Goal: Task Accomplishment & Management: Manage account settings

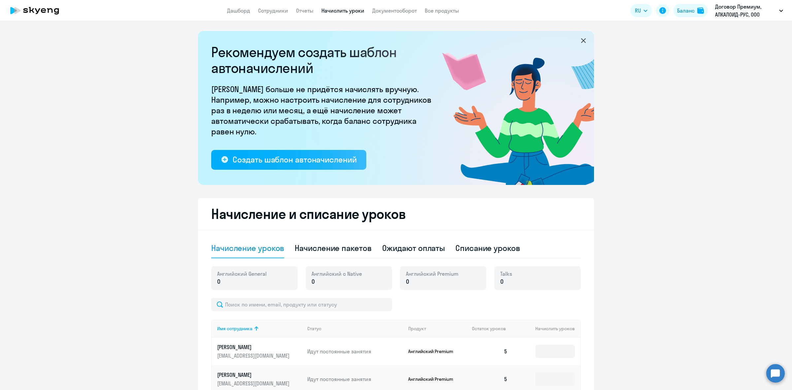
select select "10"
click at [716, 45] on li "#102263, АЛКАЛОИД-РУС, ООО" at bounding box center [733, 47] width 105 height 16
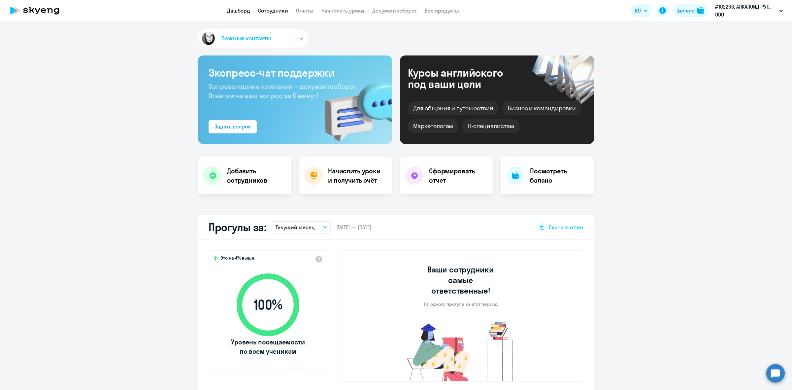
click at [276, 10] on link "Сотрудники" at bounding box center [273, 10] width 30 height 7
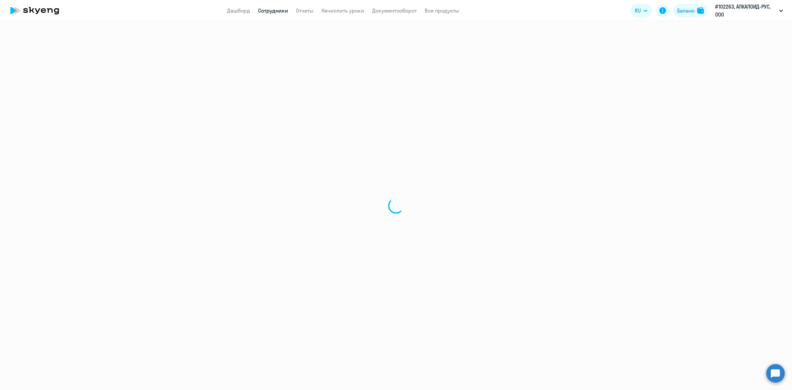
select select "30"
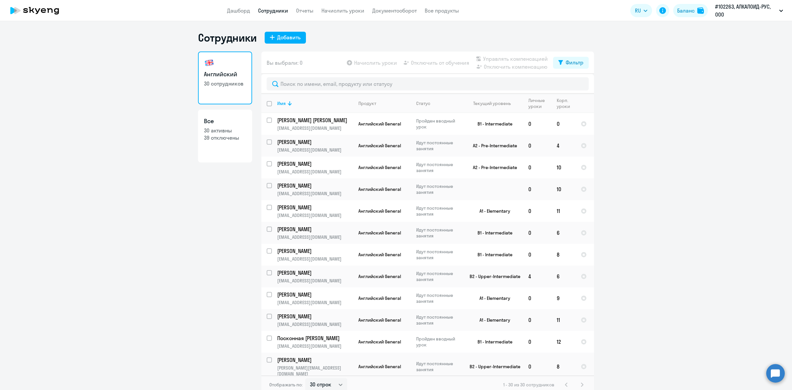
click at [329, 15] on app-header "Дашборд Сотрудники Отчеты Начислить уроки Документооборот Все продукты Дашборд …" at bounding box center [396, 10] width 792 height 21
click at [379, 13] on link "Документооборот" at bounding box center [394, 10] width 45 height 7
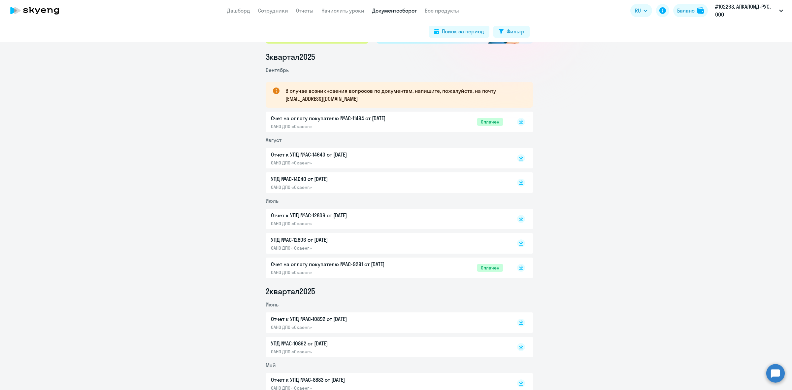
scroll to position [82, 0]
click at [342, 14] on app-menu-item-link "Начислить уроки" at bounding box center [342, 11] width 43 height 8
click at [344, 10] on link "Начислить уроки" at bounding box center [342, 10] width 43 height 7
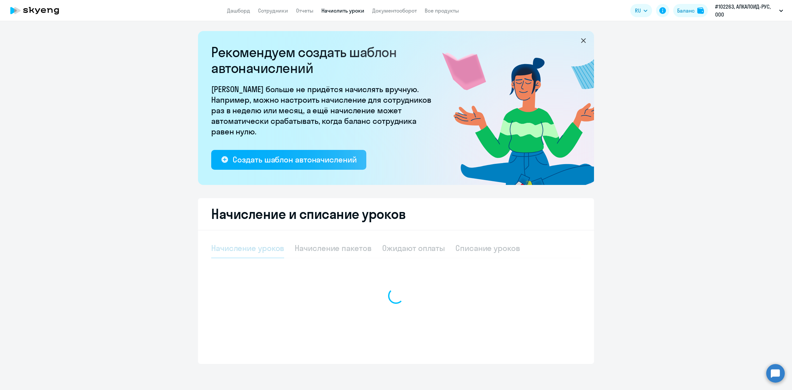
select select "10"
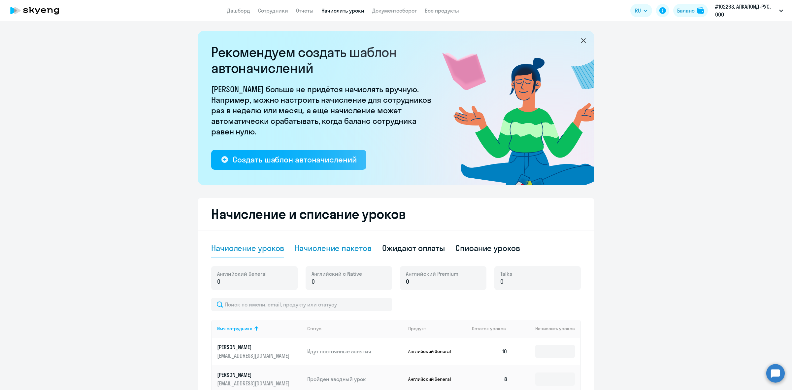
click at [342, 247] on div "Начисление пакетов" at bounding box center [333, 247] width 77 height 11
select select "10"
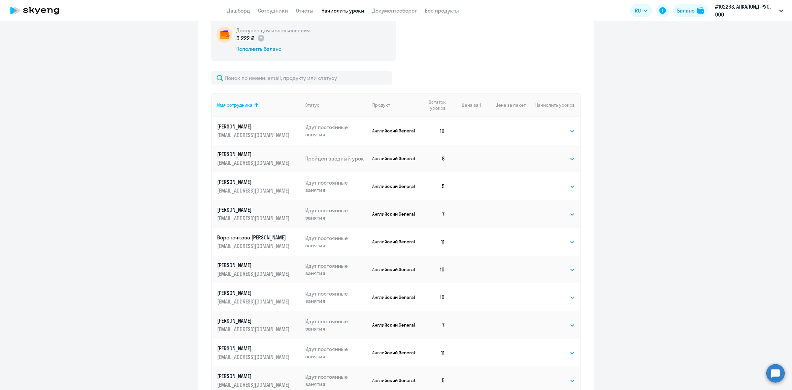
scroll to position [289, 0]
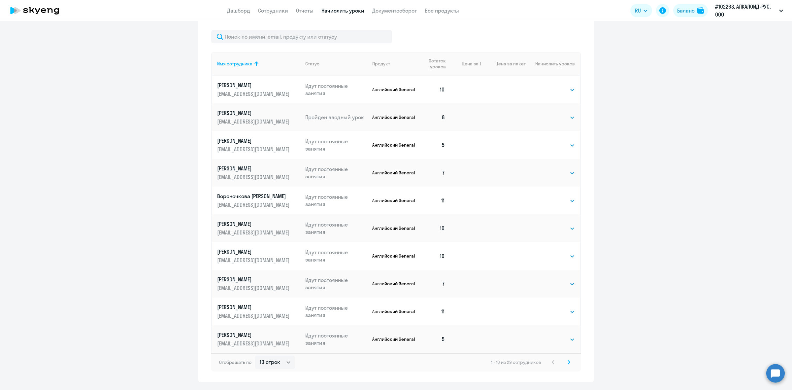
click at [568, 363] on icon at bounding box center [569, 362] width 2 height 4
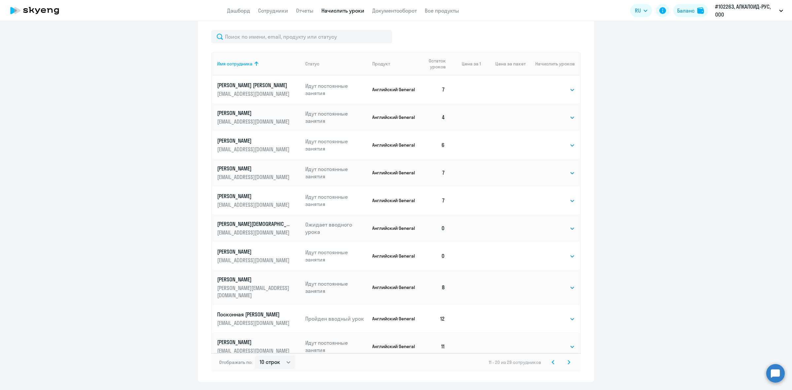
click at [568, 361] on icon at bounding box center [569, 362] width 2 height 4
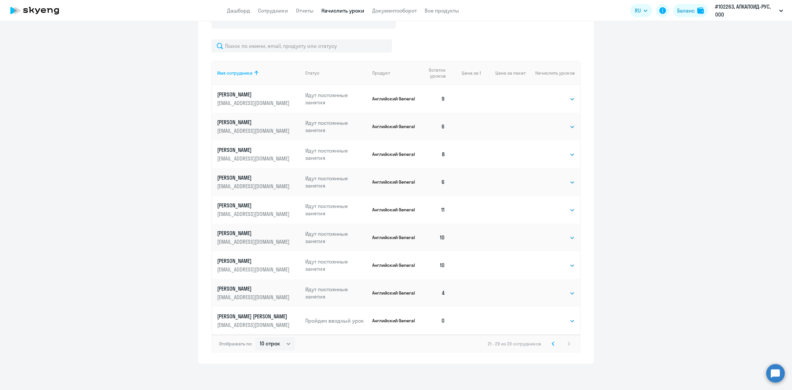
scroll to position [279, 0]
